Goal: Use online tool/utility: Utilize a website feature to perform a specific function

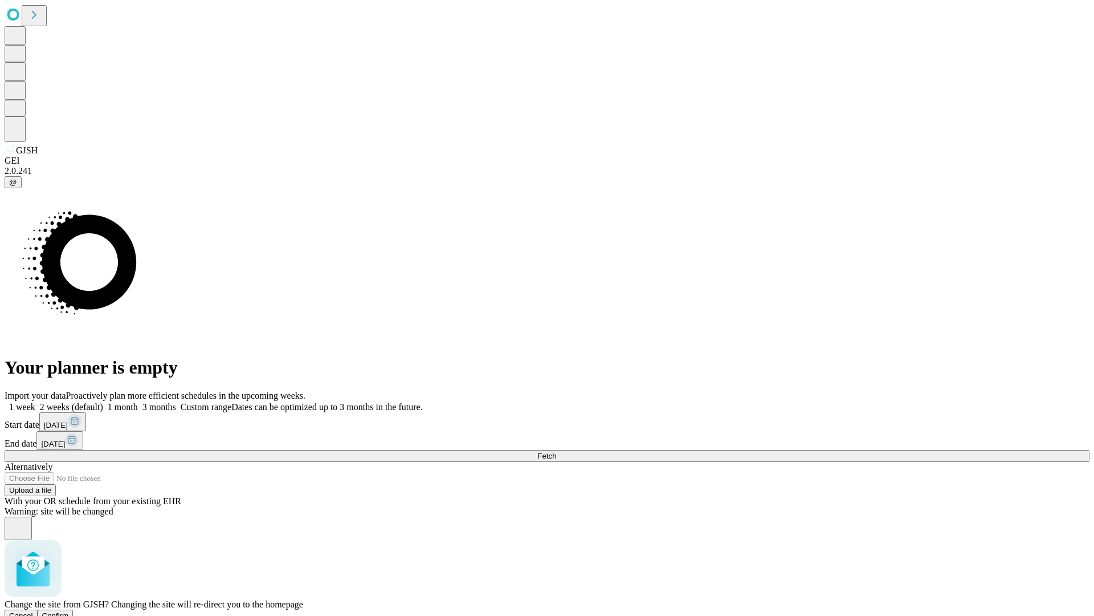
click at [69, 611] on span "Confirm" at bounding box center [55, 615] width 27 height 9
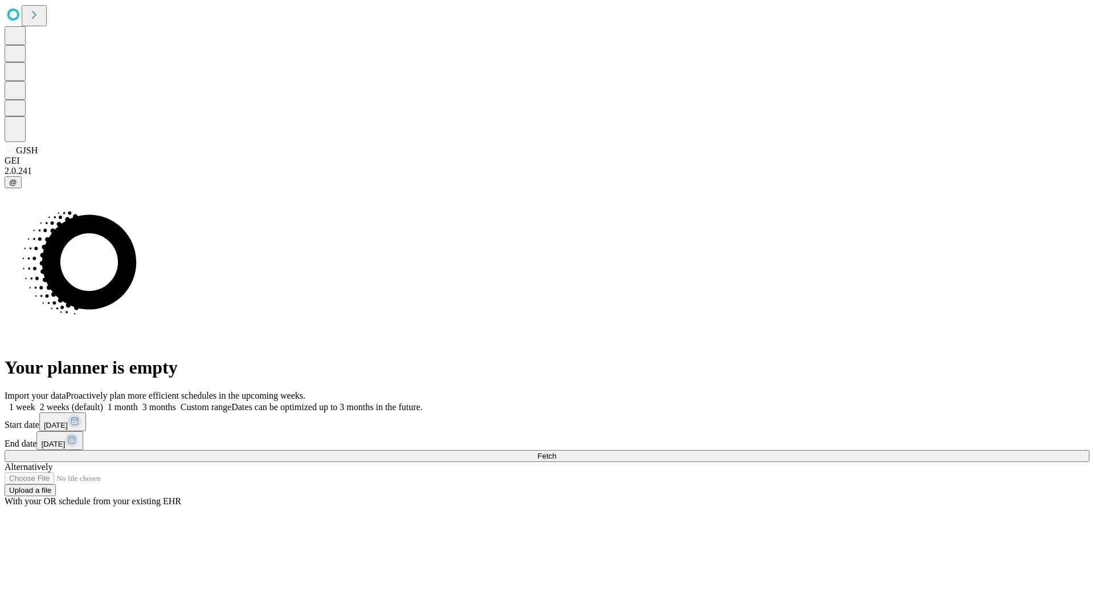
click at [103, 402] on label "2 weeks (default)" at bounding box center [69, 407] width 68 height 10
click at [556, 451] on span "Fetch" at bounding box center [547, 455] width 19 height 9
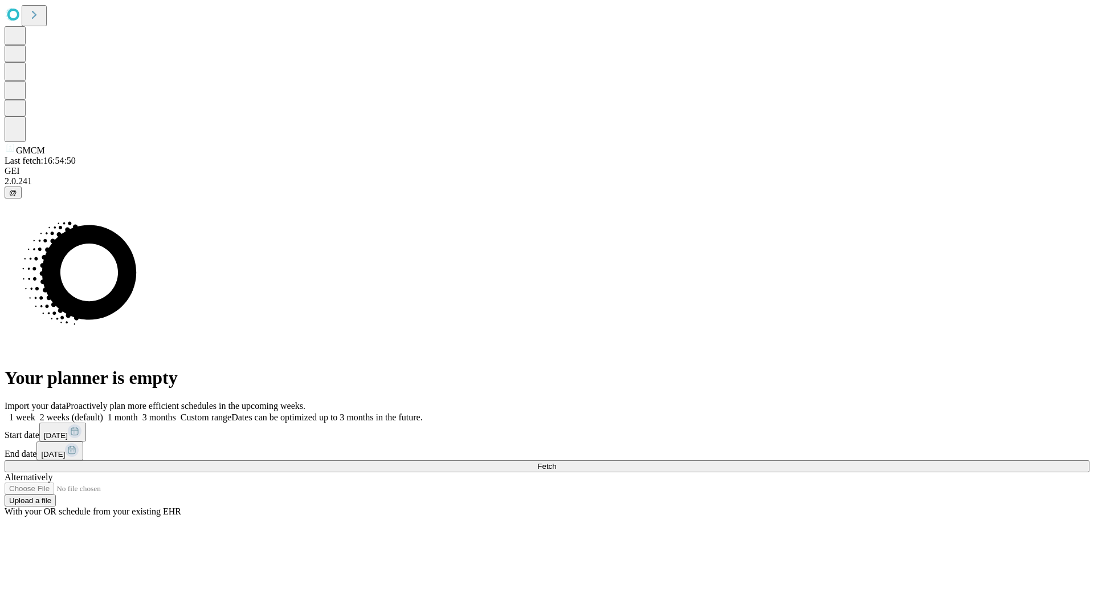
click at [103, 412] on label "2 weeks (default)" at bounding box center [69, 417] width 68 height 10
click at [556, 462] on span "Fetch" at bounding box center [547, 466] width 19 height 9
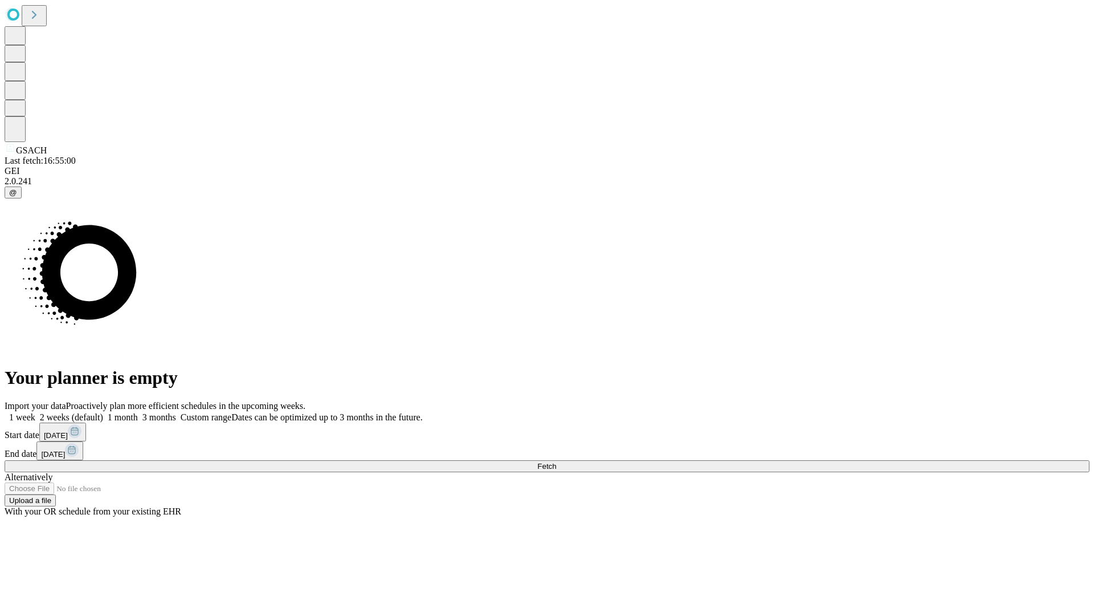
click at [103, 412] on label "2 weeks (default)" at bounding box center [69, 417] width 68 height 10
click at [556, 462] on span "Fetch" at bounding box center [547, 466] width 19 height 9
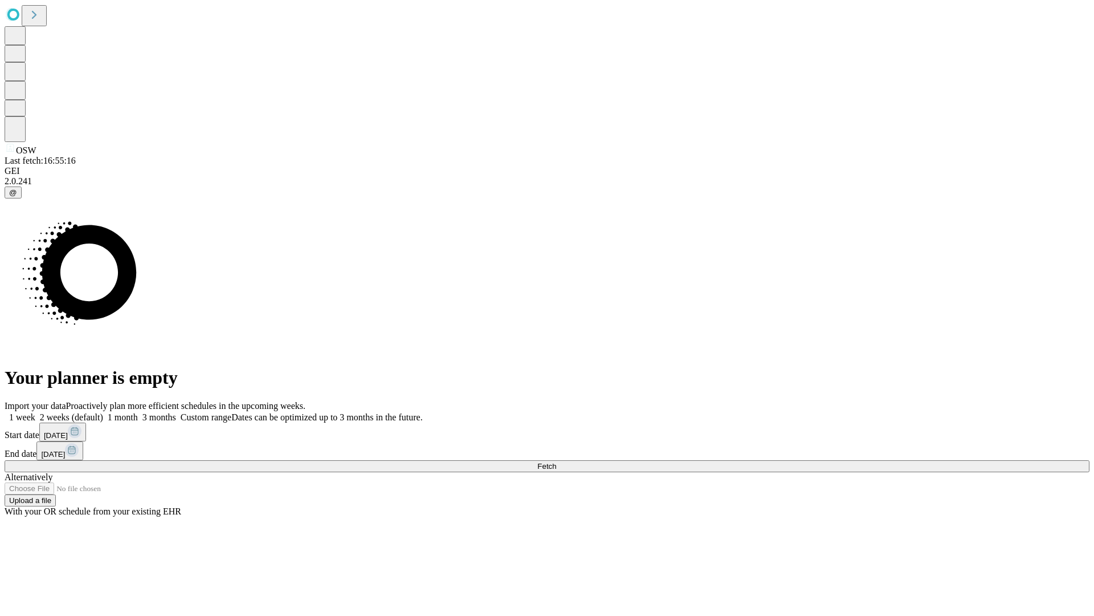
click at [103, 412] on label "2 weeks (default)" at bounding box center [69, 417] width 68 height 10
click at [556, 462] on span "Fetch" at bounding box center [547, 466] width 19 height 9
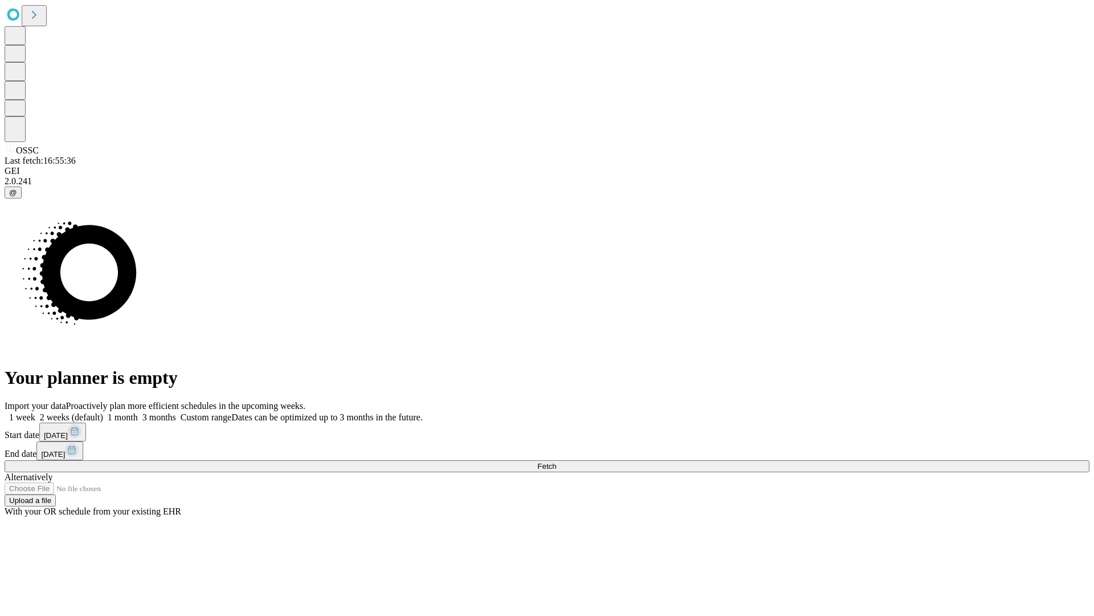
click at [103, 412] on label "2 weeks (default)" at bounding box center [69, 417] width 68 height 10
click at [556, 462] on span "Fetch" at bounding box center [547, 466] width 19 height 9
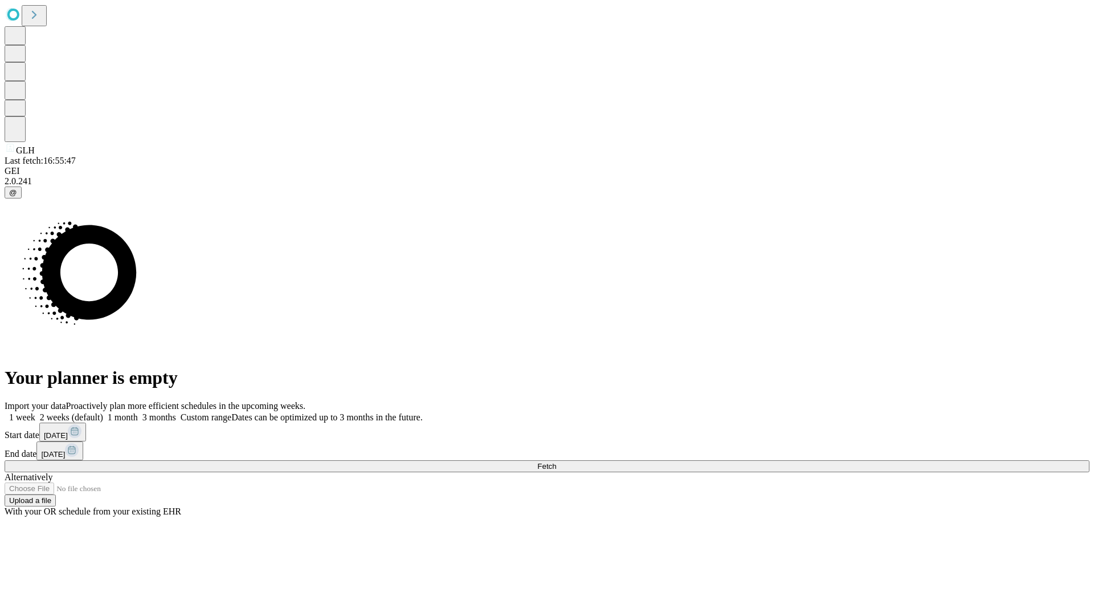
click at [103, 412] on label "2 weeks (default)" at bounding box center [69, 417] width 68 height 10
click at [556, 462] on span "Fetch" at bounding box center [547, 466] width 19 height 9
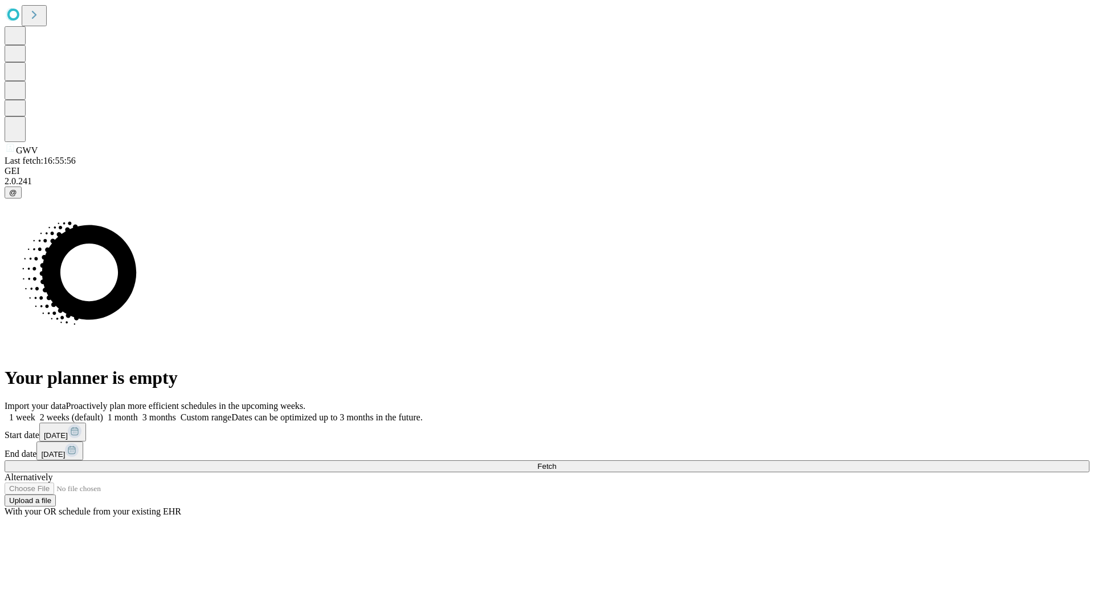
click at [103, 412] on label "2 weeks (default)" at bounding box center [69, 417] width 68 height 10
click at [556, 462] on span "Fetch" at bounding box center [547, 466] width 19 height 9
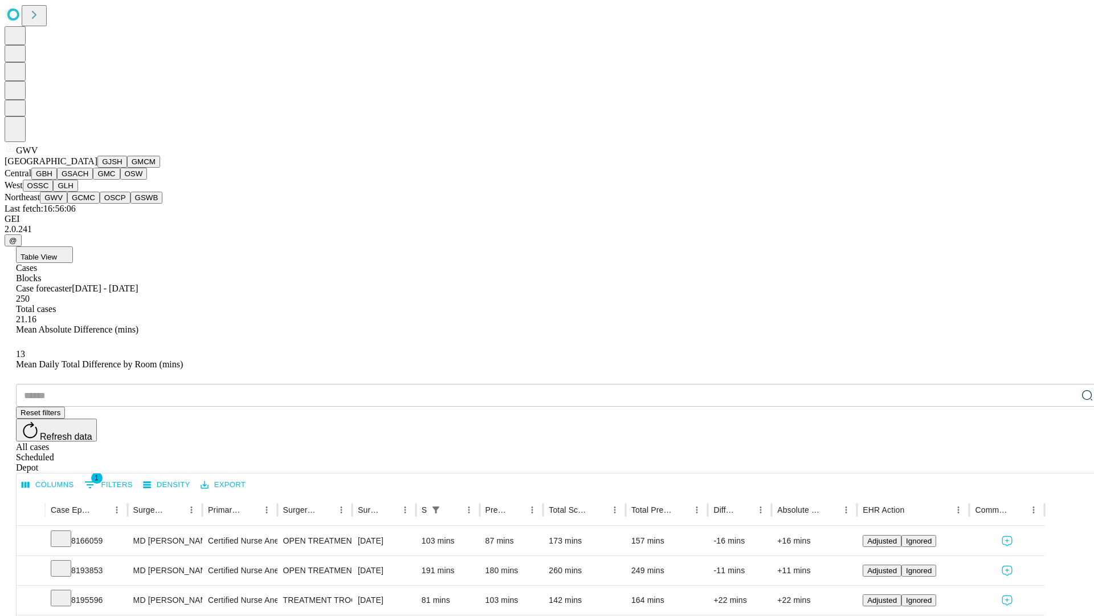
click at [88, 203] on button "GCMC" at bounding box center [83, 198] width 32 height 12
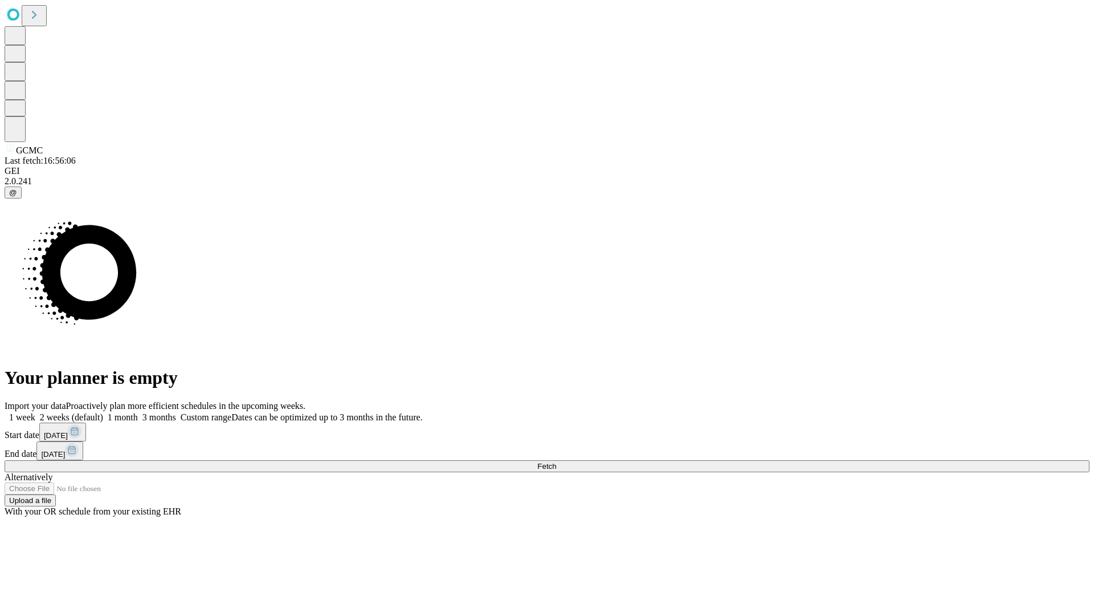
click at [556, 462] on span "Fetch" at bounding box center [547, 466] width 19 height 9
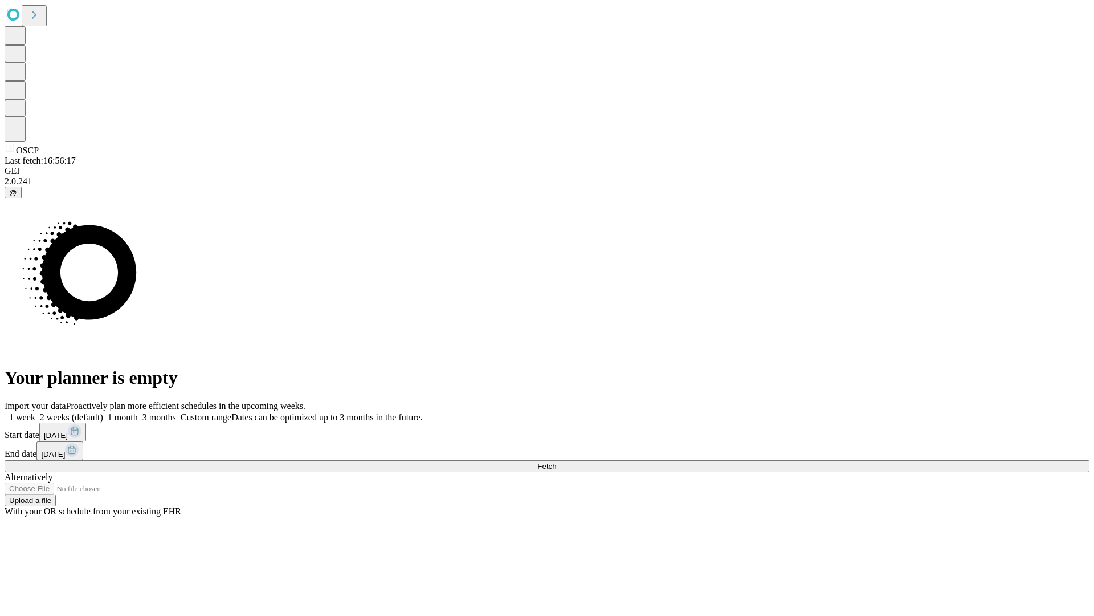
click at [103, 412] on label "2 weeks (default)" at bounding box center [69, 417] width 68 height 10
click at [556, 462] on span "Fetch" at bounding box center [547, 466] width 19 height 9
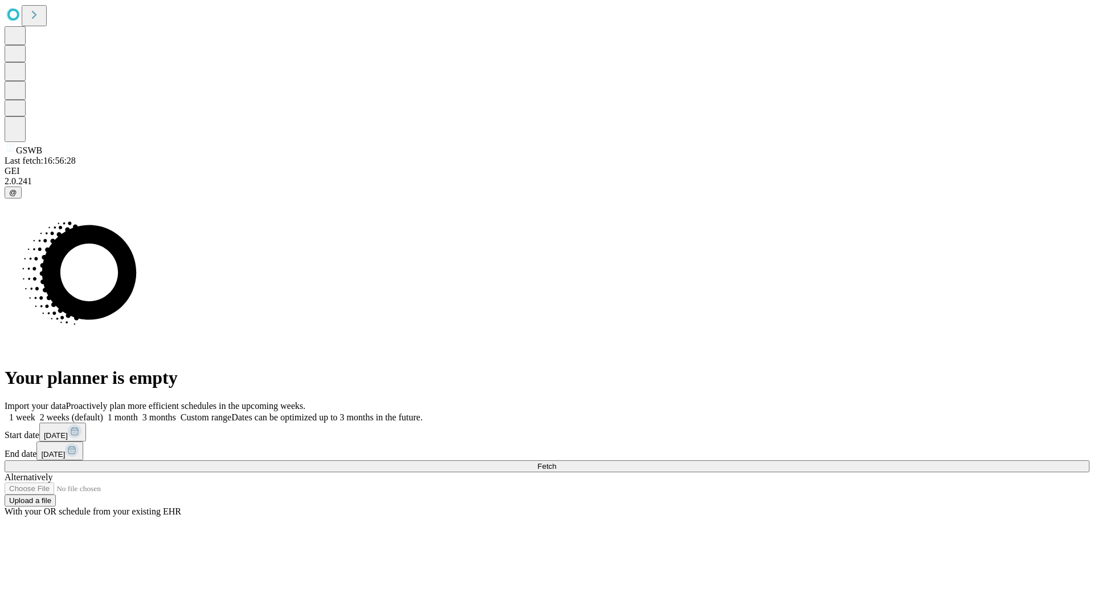
click at [556, 462] on span "Fetch" at bounding box center [547, 466] width 19 height 9
